Goal: Information Seeking & Learning: Learn about a topic

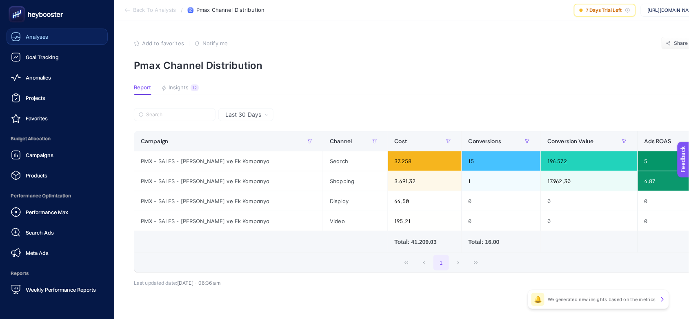
click at [36, 36] on span "Analyses" at bounding box center [37, 36] width 22 height 7
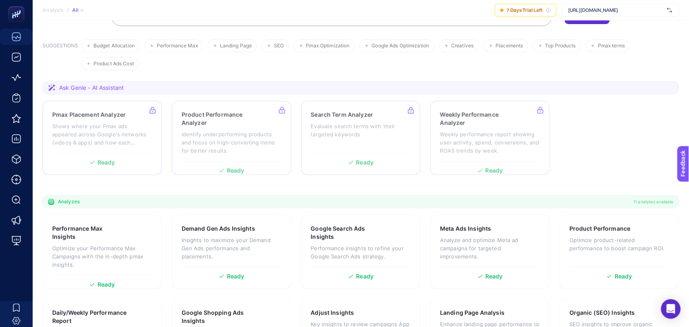
scroll to position [153, 0]
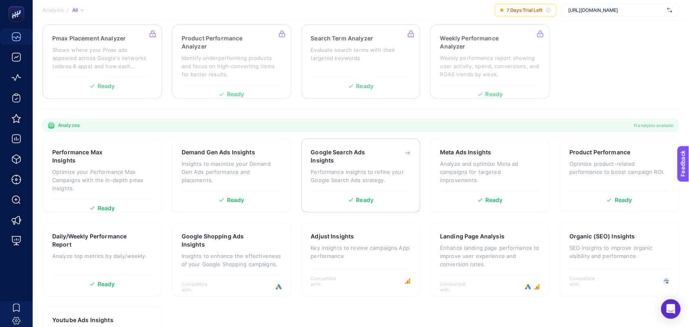
click at [345, 167] on div "Google Search Ads Insights Performance insights to refine your Google Search Ad…" at bounding box center [361, 169] width 100 height 42
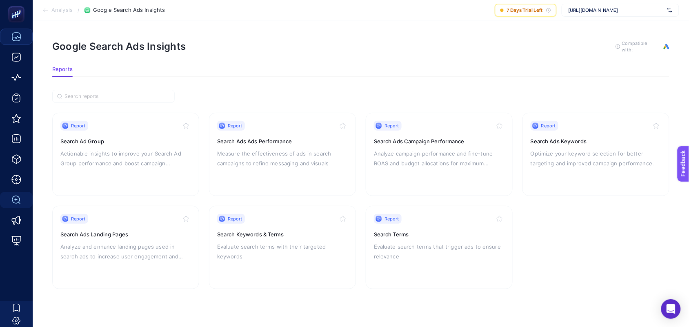
scroll to position [7, 0]
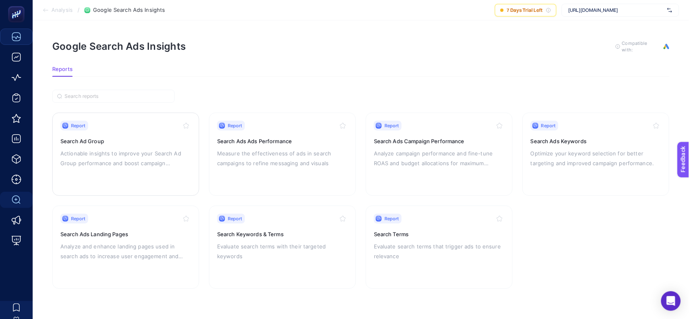
click at [132, 137] on h3 "Search Ad Group" at bounding box center [125, 141] width 131 height 8
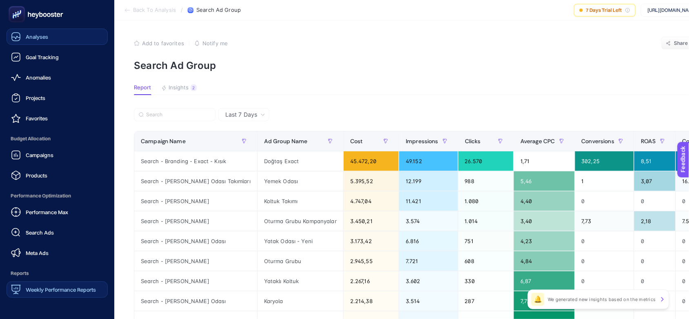
click at [62, 292] on span "Weekly Performance Reports" at bounding box center [61, 289] width 70 height 7
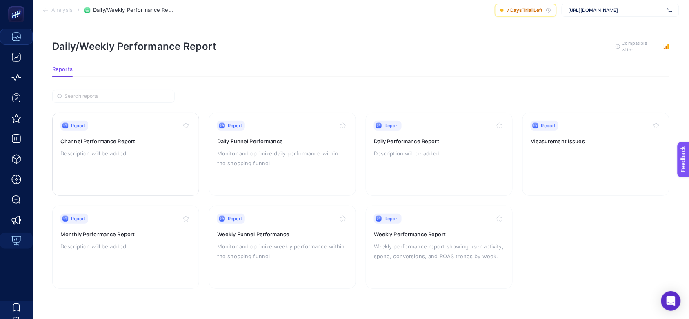
click at [106, 156] on p "Description will be added" at bounding box center [125, 154] width 131 height 10
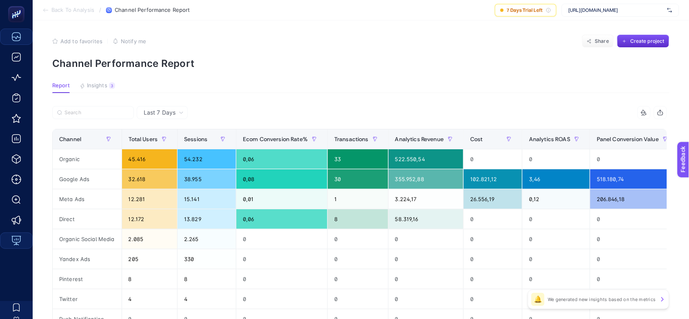
scroll to position [0, 5]
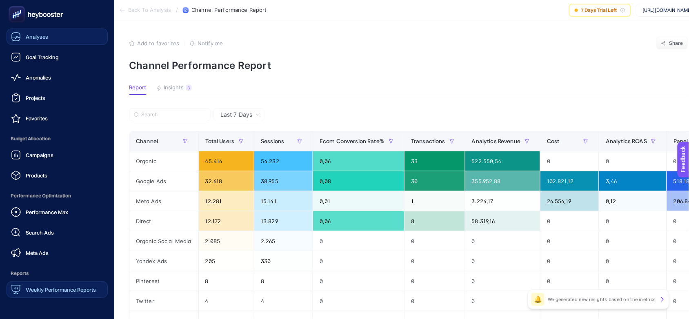
click at [44, 293] on div "Weekly Performance Reports" at bounding box center [53, 290] width 85 height 10
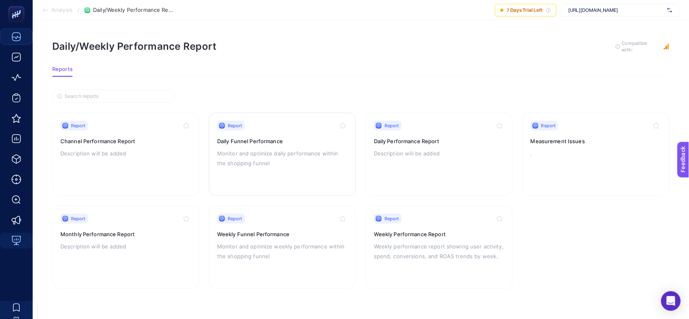
click at [258, 149] on p "Monitor and optimize daily performance within the shopping funnel" at bounding box center [282, 159] width 131 height 20
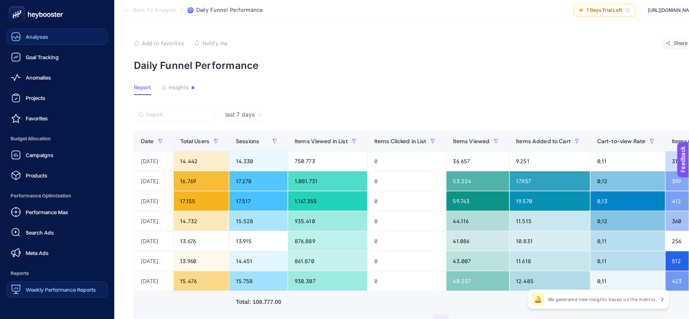
click at [64, 292] on span "Weekly Performance Reports" at bounding box center [61, 289] width 70 height 7
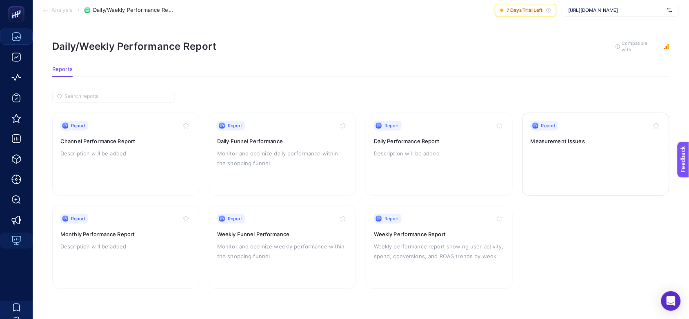
click at [565, 145] on div "Report Measurement Issues ." at bounding box center [596, 154] width 131 height 67
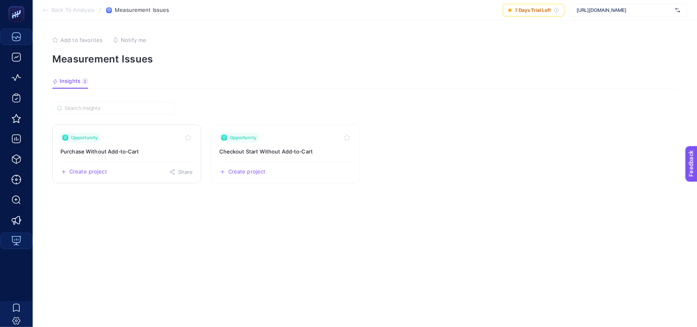
click at [137, 137] on div "Opportunity" at bounding box center [126, 138] width 133 height 10
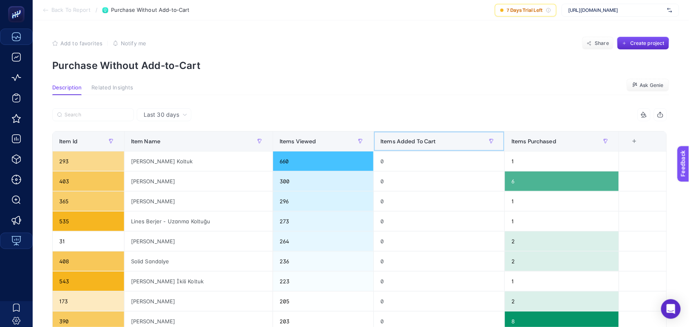
click at [411, 141] on span "Items Added To Cart" at bounding box center [408, 141] width 56 height 7
click at [411, 143] on span "Items Added To Cart" at bounding box center [408, 141] width 56 height 7
click at [419, 142] on span "Items Added To Cart" at bounding box center [408, 141] width 56 height 7
click at [540, 141] on span "Items Purchased" at bounding box center [533, 141] width 45 height 7
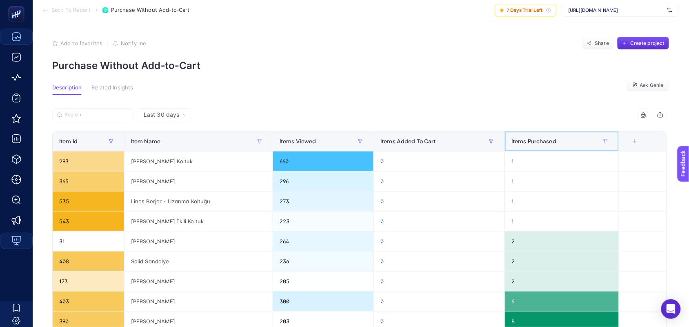
click at [536, 140] on span "Items Purchased" at bounding box center [533, 141] width 45 height 7
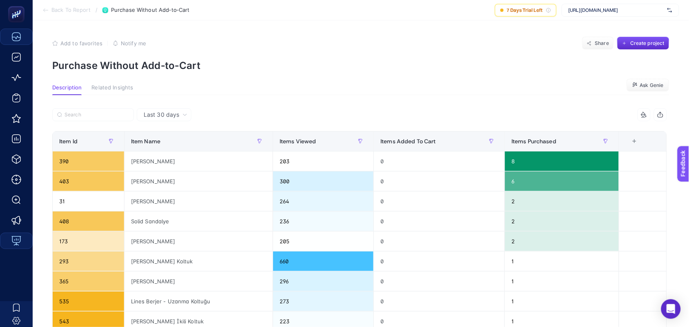
click at [102, 88] on span "Related Insights" at bounding box center [112, 87] width 42 height 7
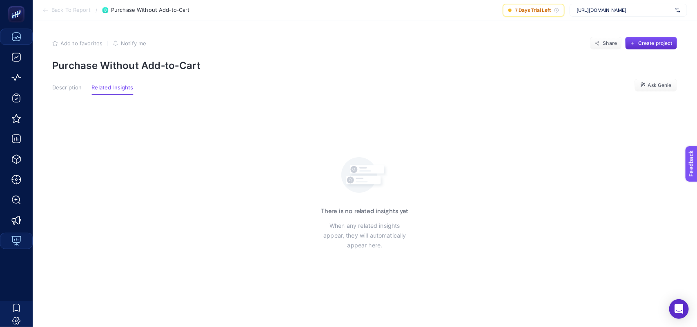
click at [60, 88] on span "Description" at bounding box center [66, 87] width 29 height 7
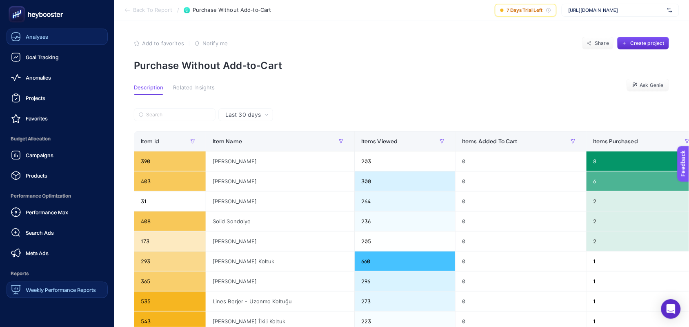
click at [41, 290] on span "Weekly Performance Reports" at bounding box center [61, 289] width 70 height 7
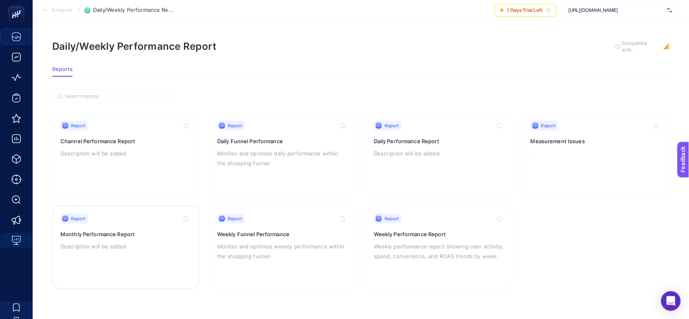
click at [113, 234] on h3 "Monthly Performance Report" at bounding box center [125, 234] width 131 height 8
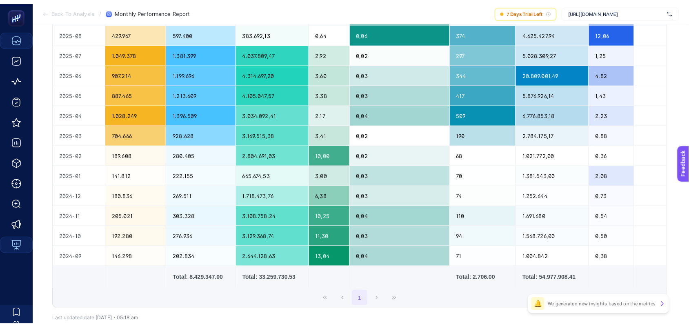
scroll to position [98, 0]
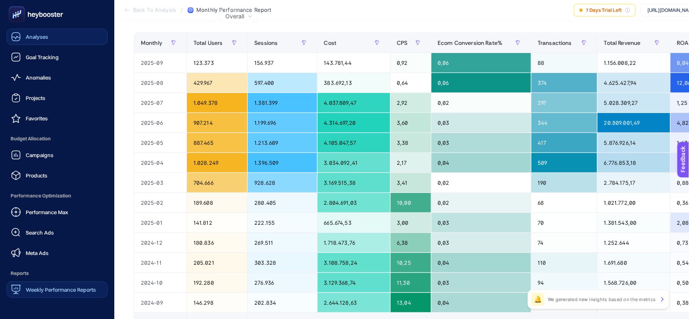
click at [42, 290] on span "Weekly Performance Reports" at bounding box center [61, 289] width 70 height 7
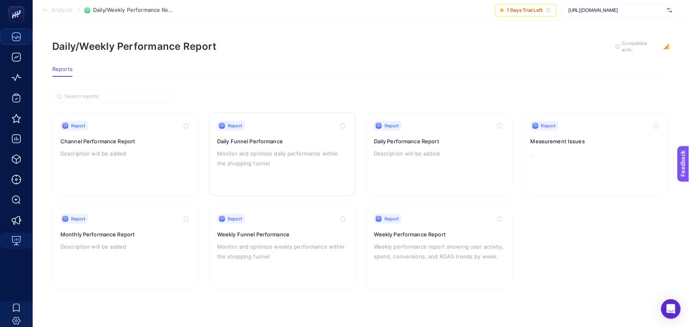
scroll to position [7, 0]
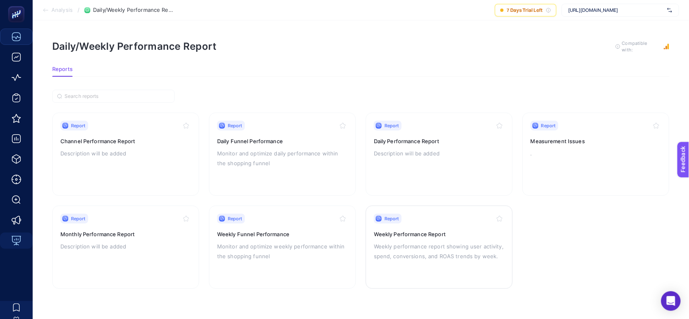
click at [423, 242] on p "Weekly performance report showing user activity, spend, conversions, and ROAS t…" at bounding box center [439, 252] width 131 height 20
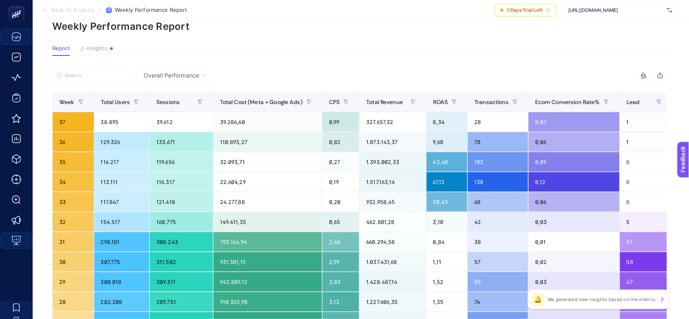
scroll to position [38, 5]
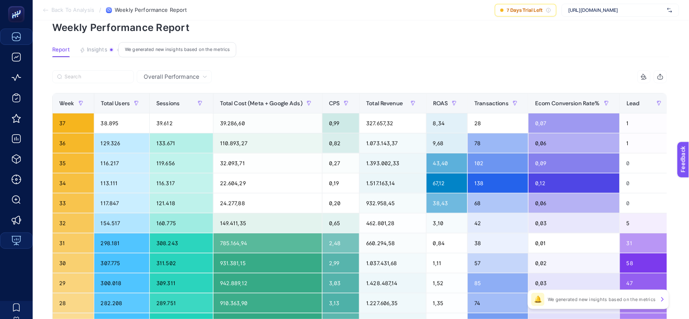
click at [99, 48] on span "Insights" at bounding box center [97, 50] width 20 height 7
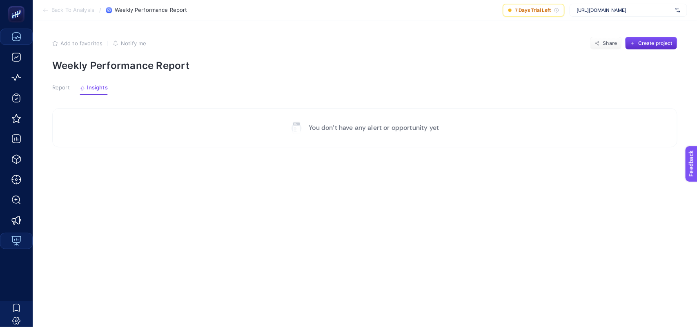
click at [61, 88] on span "Report" at bounding box center [61, 87] width 18 height 7
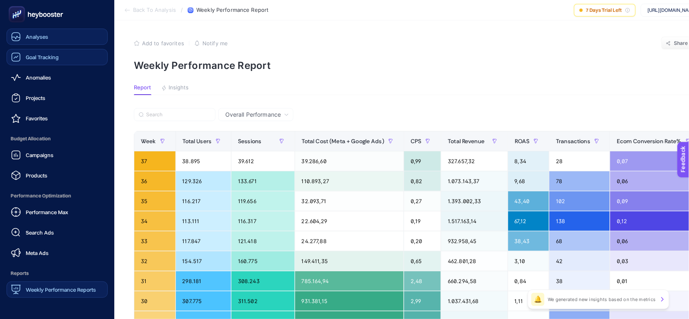
click at [49, 63] on link "Goal Tracking" at bounding box center [57, 57] width 101 height 16
